Goal: Transaction & Acquisition: Purchase product/service

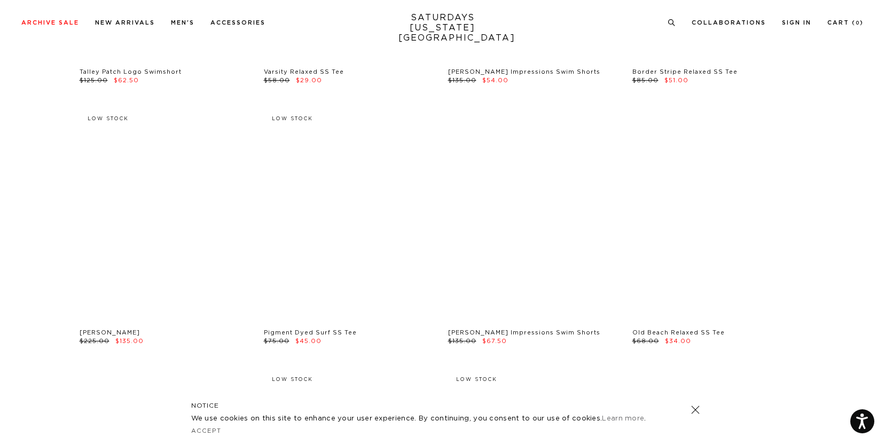
scroll to position [2613, 0]
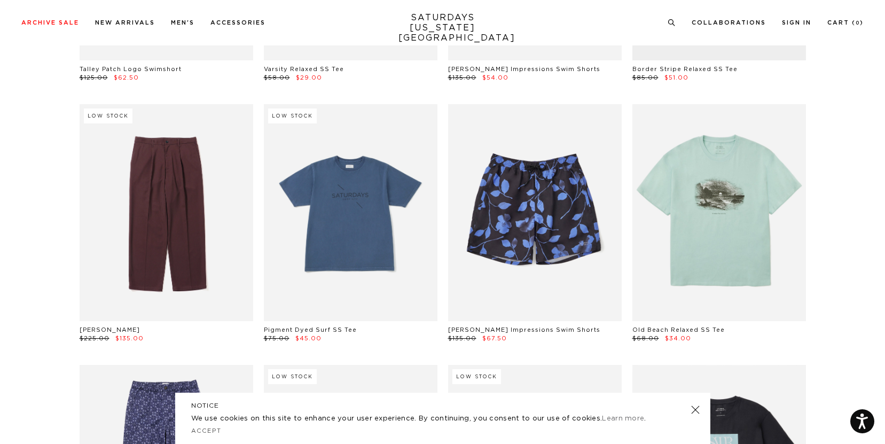
click at [189, 263] on link at bounding box center [167, 212] width 174 height 217
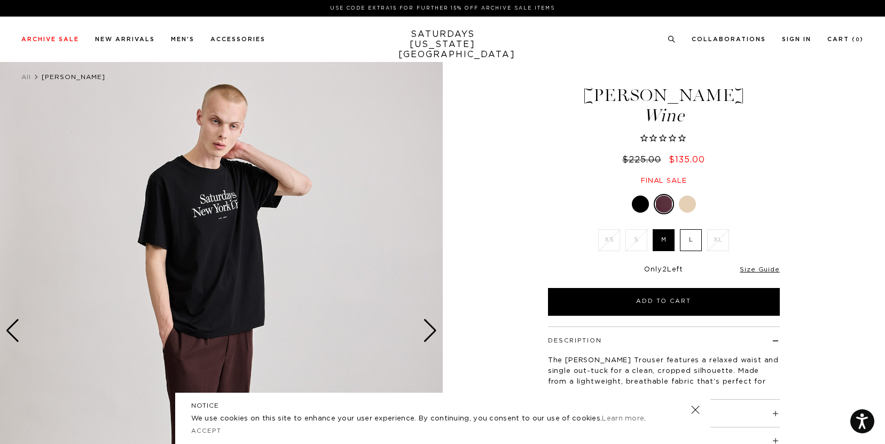
click at [683, 208] on div at bounding box center [687, 203] width 17 height 17
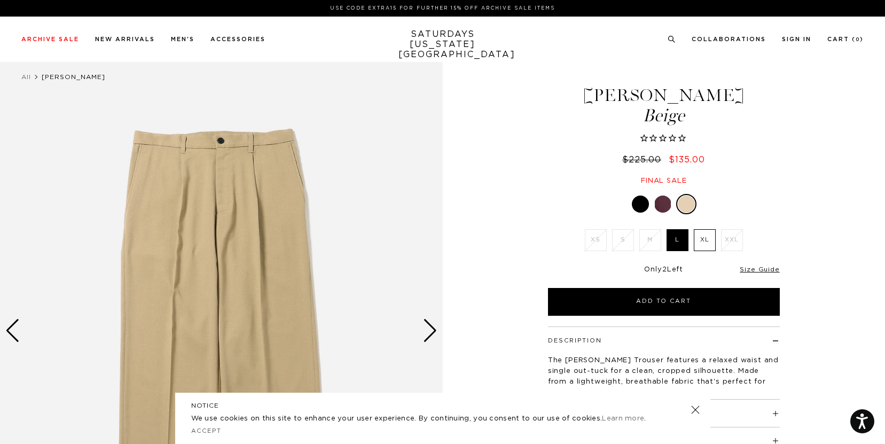
click at [642, 206] on div at bounding box center [640, 203] width 17 height 17
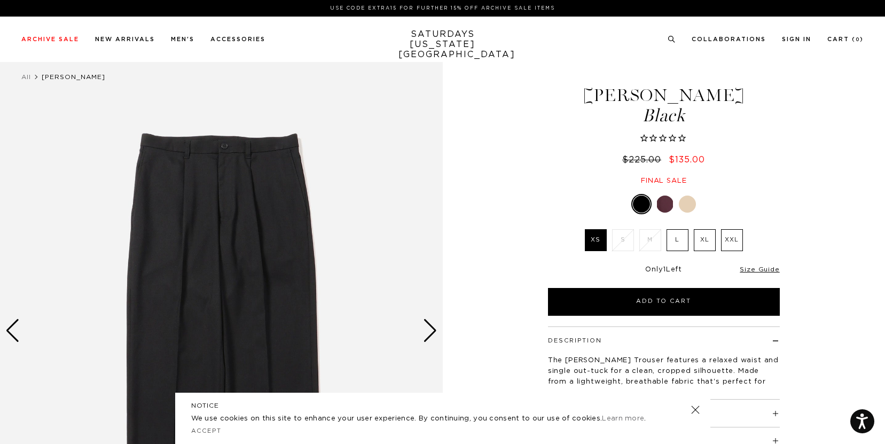
click at [733, 247] on label "XXL" at bounding box center [732, 240] width 22 height 22
click at [0, 0] on input "XXL" at bounding box center [0, 0] width 0 height 0
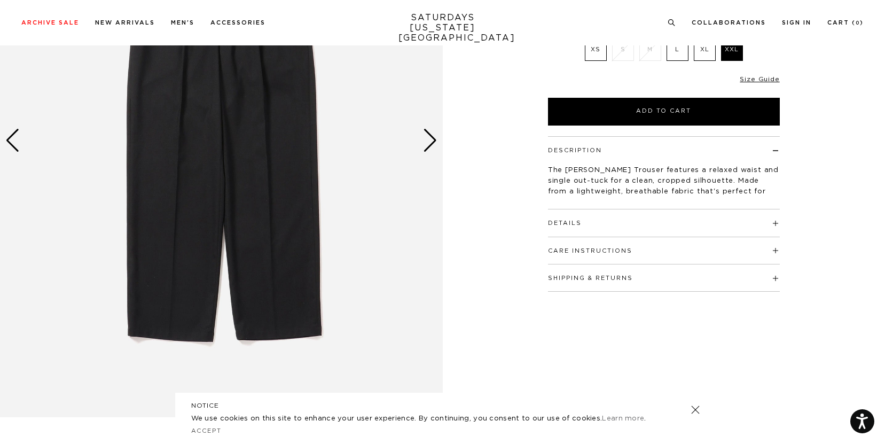
scroll to position [193, 0]
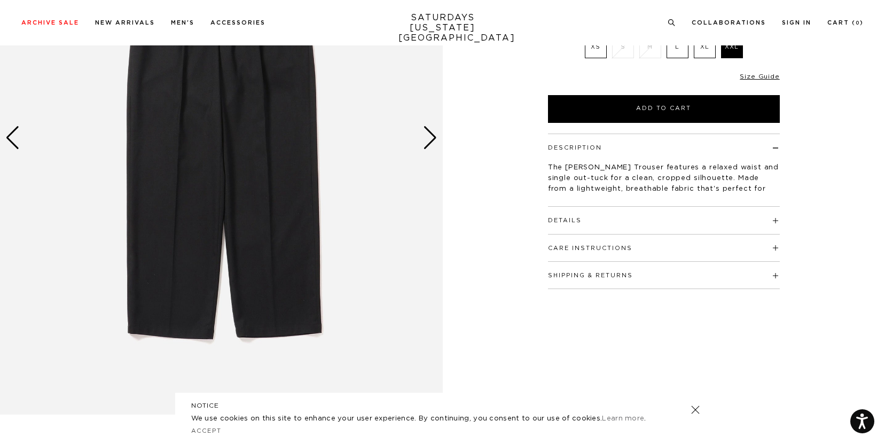
click at [724, 216] on h4 "Details" at bounding box center [664, 216] width 232 height 18
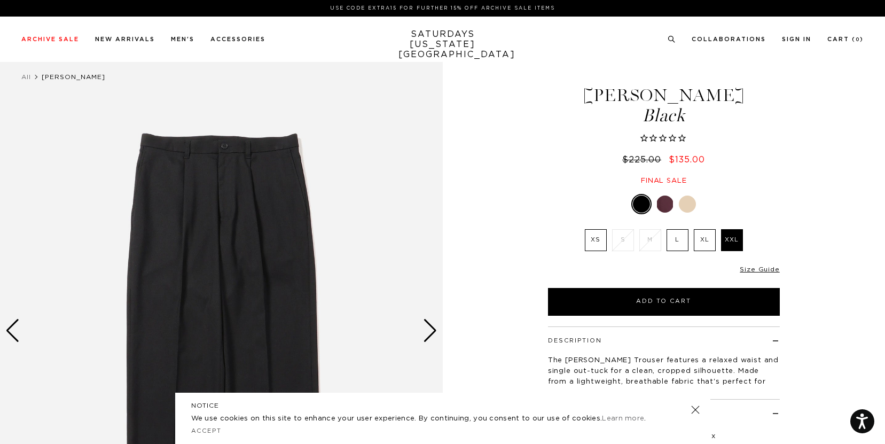
drag, startPoint x: 800, startPoint y: 185, endPoint x: 799, endPoint y: 178, distance: 7.0
click at [800, 183] on div "1 / 5" at bounding box center [442, 330] width 885 height 553
